Goal: Check status

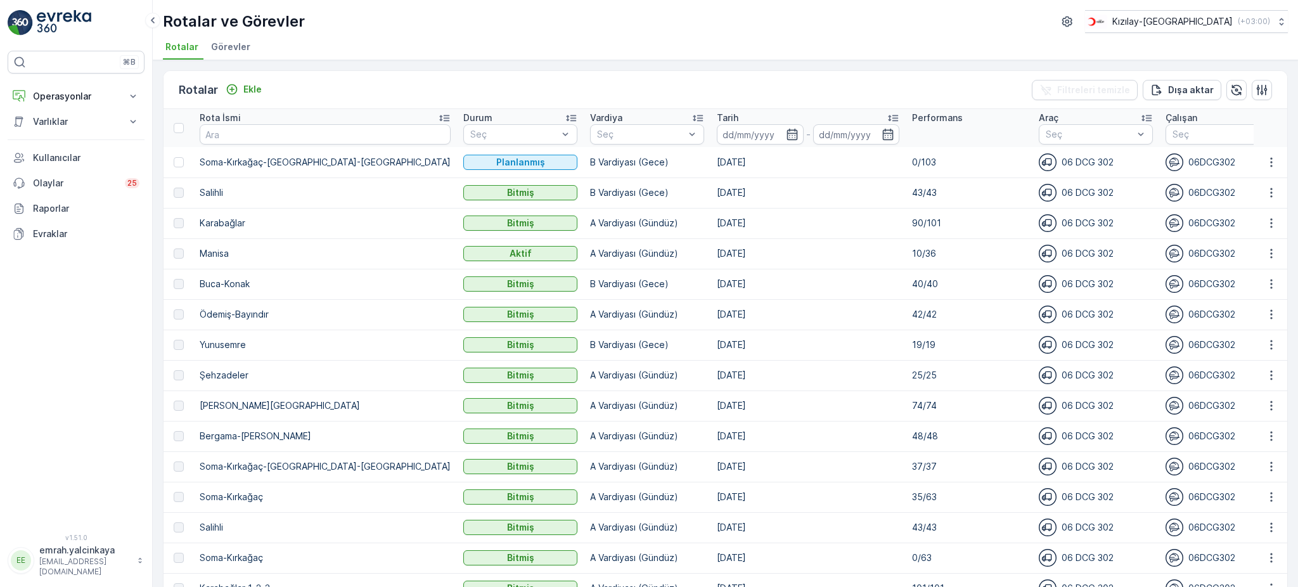
click at [912, 256] on p "10/36" at bounding box center [969, 253] width 114 height 13
click at [832, 233] on td "[DATE]" at bounding box center [808, 223] width 195 height 30
